Goal: Task Accomplishment & Management: Manage account settings

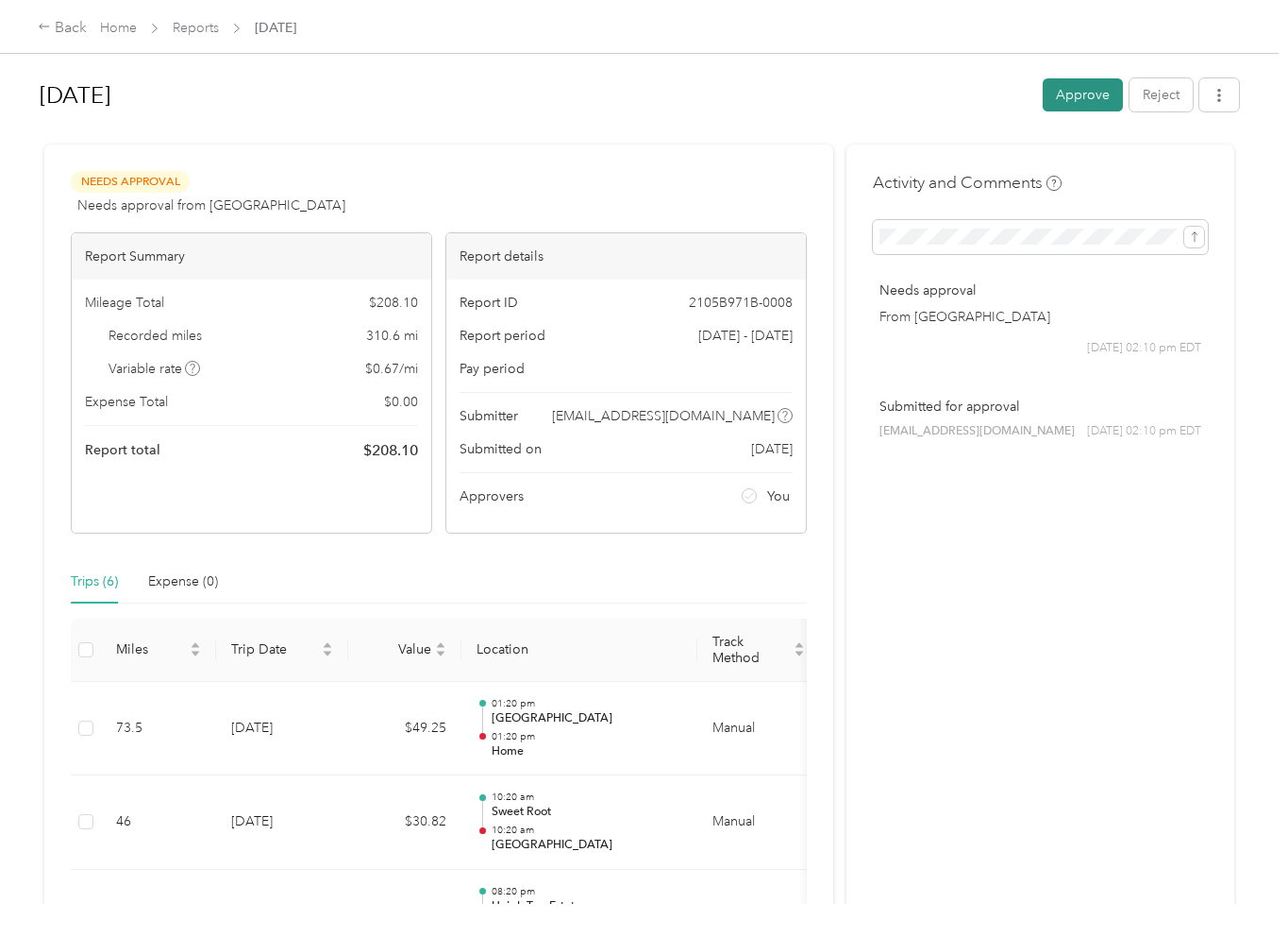
click at [1109, 88] on button "Approve" at bounding box center [1083, 94] width 80 height 33
click at [1103, 93] on button "Approve" at bounding box center [1083, 94] width 80 height 33
